Goal: Task Accomplishment & Management: Manage account settings

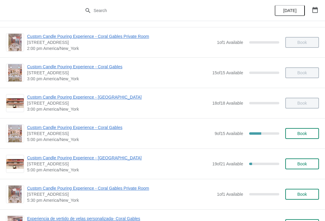
scroll to position [182, 0]
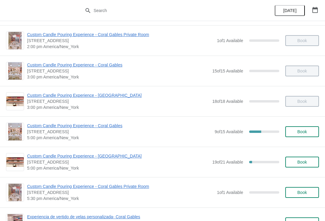
click at [111, 119] on div "Custom Candle Pouring Experience - Coral Gables 154 Giralda Avenue, Coral Gable…" at bounding box center [162, 132] width 325 height 30
click at [101, 128] on span "Custom Candle Pouring Experience - Coral Gables" at bounding box center [119, 126] width 185 height 6
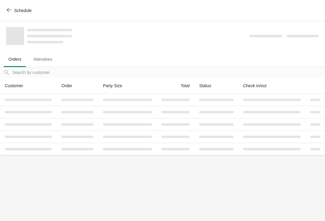
scroll to position [0, 0]
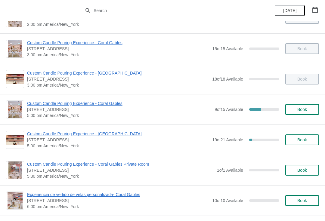
scroll to position [245, 0]
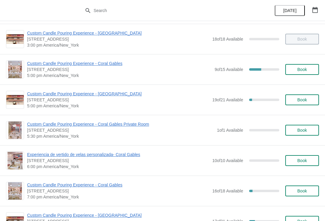
click at [104, 95] on span "Custom Candle Pouring Experience - [GEOGRAPHIC_DATA]" at bounding box center [118, 94] width 182 height 6
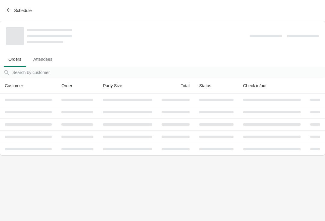
scroll to position [0, 0]
click at [6, 13] on button "Schedule" at bounding box center [19, 10] width 33 height 11
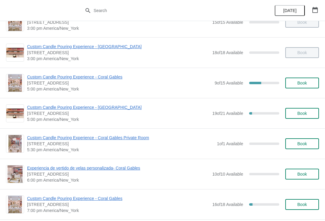
scroll to position [232, 0]
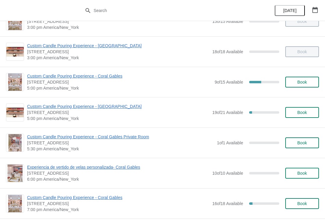
click at [95, 79] on span "Custom Candle Pouring Experience - Coral Gables" at bounding box center [119, 76] width 185 height 6
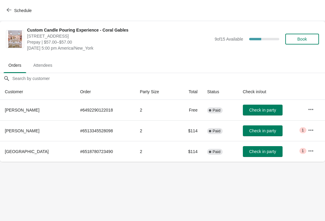
click at [308, 127] on icon "button" at bounding box center [311, 130] width 6 height 6
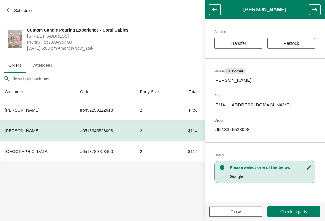
click at [229, 208] on button "Close" at bounding box center [235, 212] width 53 height 11
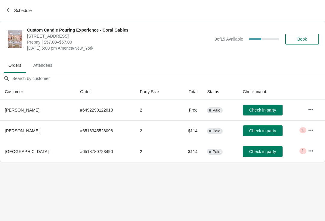
click at [312, 154] on button "button" at bounding box center [311, 151] width 11 height 11
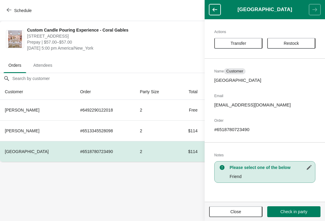
click at [244, 44] on span "Transfer" at bounding box center [239, 43] width 16 height 5
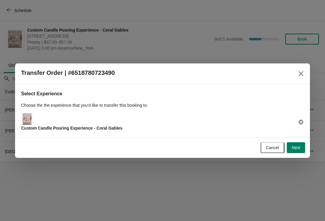
click at [301, 145] on button "Next" at bounding box center [296, 148] width 18 height 11
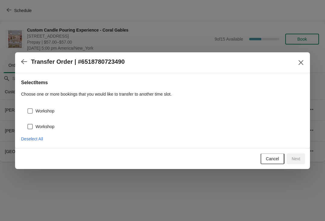
click at [48, 112] on span "Workshop" at bounding box center [45, 111] width 19 height 6
click at [28, 109] on input "Workshop" at bounding box center [27, 108] width 0 height 0
checkbox input "true"
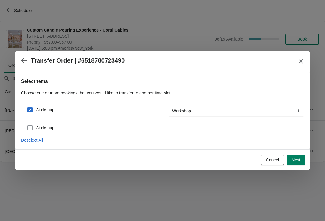
click at [40, 128] on span "Workshop" at bounding box center [45, 128] width 19 height 6
click at [28, 126] on input "Workshop" at bounding box center [27, 125] width 0 height 0
checkbox input "true"
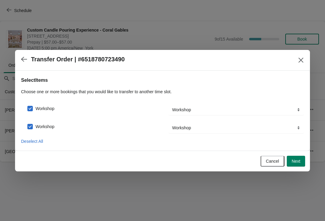
click at [298, 162] on span "Next" at bounding box center [296, 161] width 9 height 5
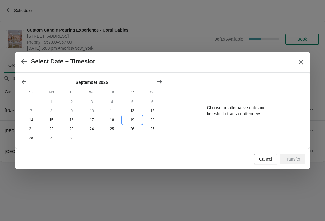
click at [131, 116] on button "19" at bounding box center [132, 120] width 20 height 9
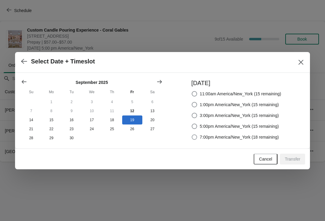
click at [250, 140] on label "7:00pm America/New_York (18 remaining)" at bounding box center [236, 137] width 88 height 8
click at [192, 135] on input "7:00pm America/New_York (18 remaining)" at bounding box center [192, 135] width 0 height 0
radio input "true"
click at [289, 160] on span "Transfer" at bounding box center [293, 159] width 16 height 5
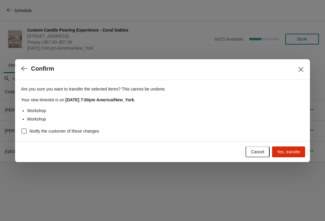
click at [61, 140] on div "Are you sure you want to transfer the selected items ? This cannot be undone. Y…" at bounding box center [162, 110] width 295 height 61
click at [75, 132] on span "Notify the customer of these changes" at bounding box center [65, 131] width 70 height 6
click at [22, 129] on input "Notify the customer of these changes" at bounding box center [21, 129] width 0 height 0
checkbox input "true"
click at [289, 154] on span "Yes, transfer" at bounding box center [289, 152] width 24 height 5
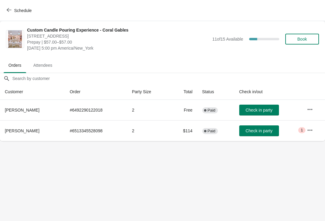
click at [20, 5] on button "Schedule" at bounding box center [19, 10] width 33 height 11
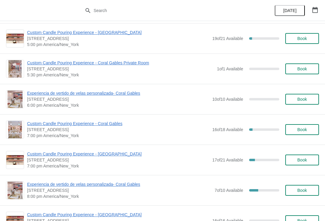
scroll to position [308, 0]
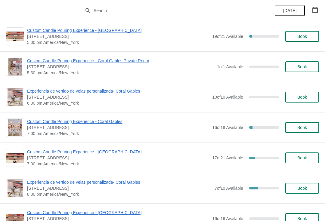
click at [114, 174] on div "Experiencia de vertido de velas personalizada- Coral Gables [STREET_ADDRESS] 8:…" at bounding box center [162, 188] width 325 height 30
click at [110, 181] on span "Experiencia de vertido de velas personalizada- Coral Gables" at bounding box center [119, 183] width 185 height 6
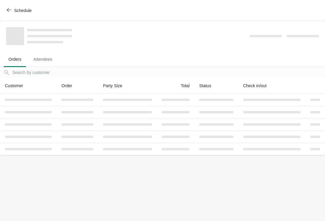
scroll to position [0, 0]
